Goal: Navigation & Orientation: Find specific page/section

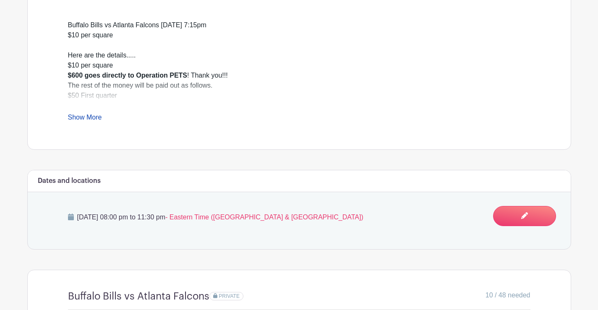
scroll to position [507, 0]
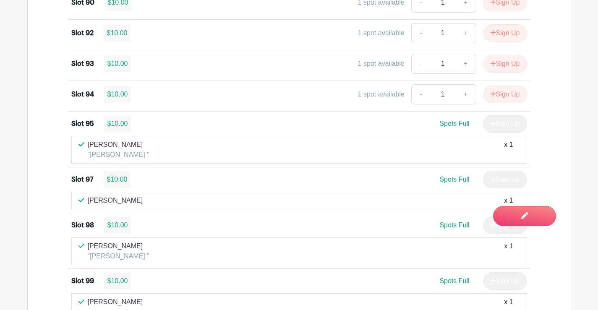
scroll to position [2528, 0]
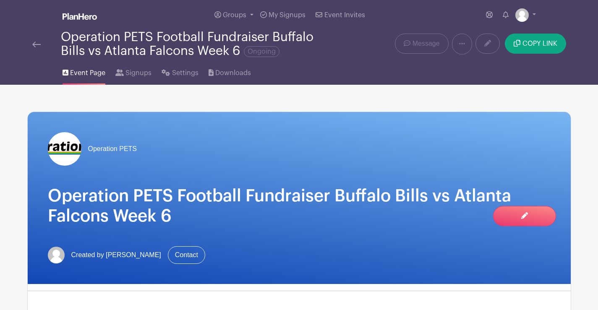
click at [38, 42] on img at bounding box center [36, 45] width 8 height 6
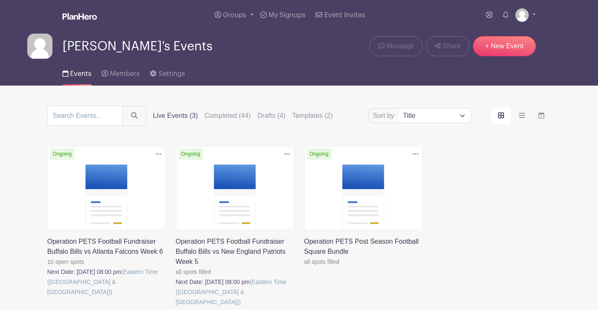
click at [176, 307] on link at bounding box center [176, 307] width 0 height 0
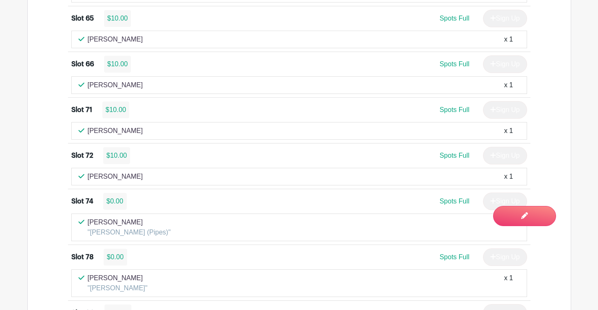
scroll to position [1887, 0]
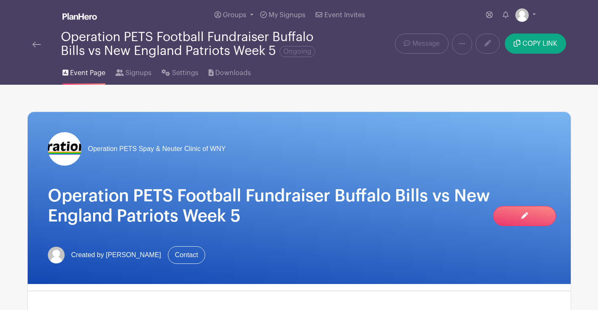
click at [32, 42] on img at bounding box center [36, 45] width 8 height 6
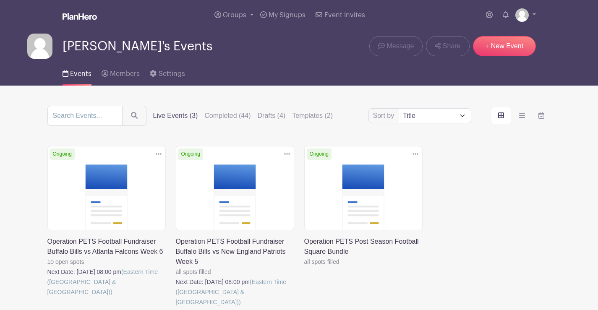
click at [47, 297] on link at bounding box center [47, 297] width 0 height 0
